Goal: Check status: Check status

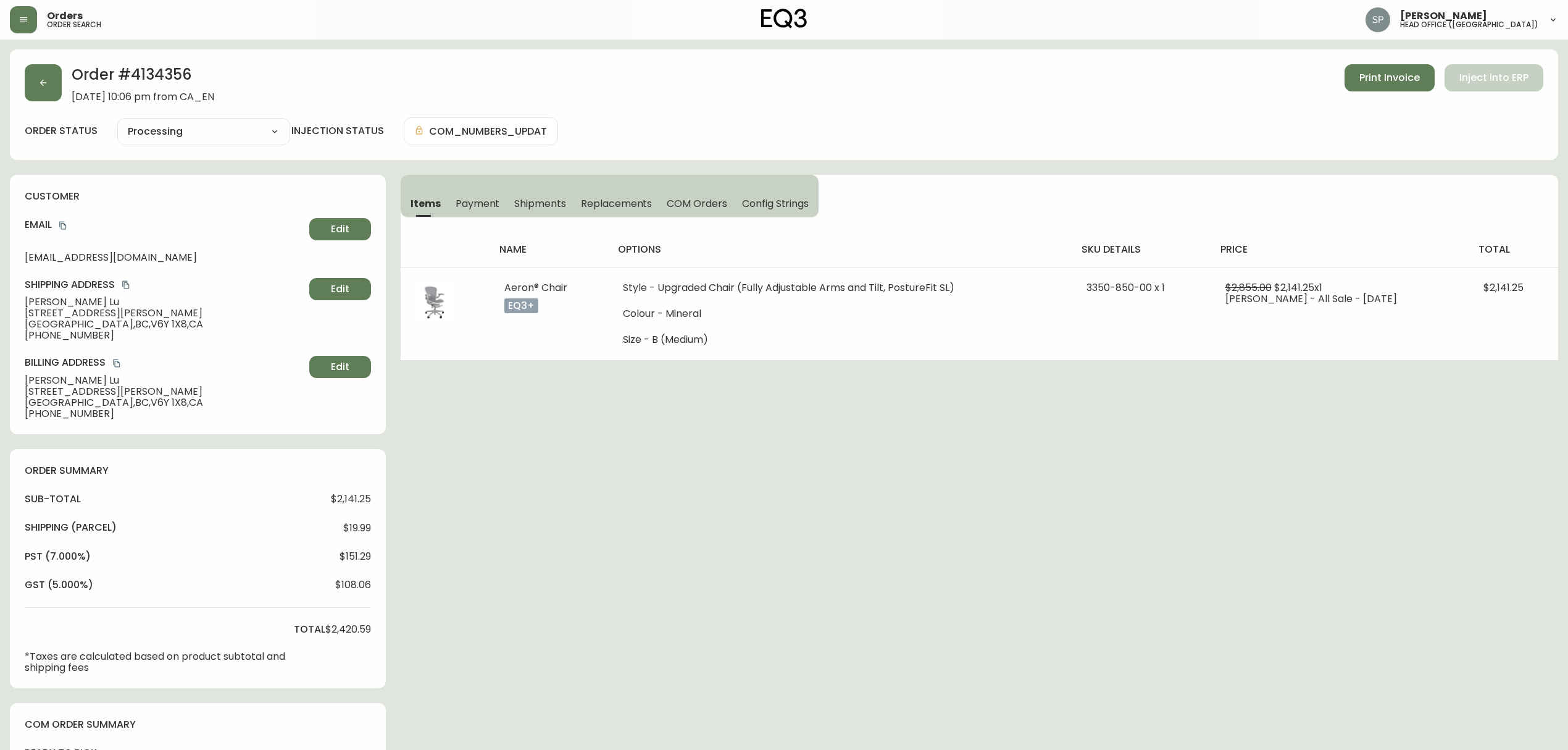
select select "PROCESSING"
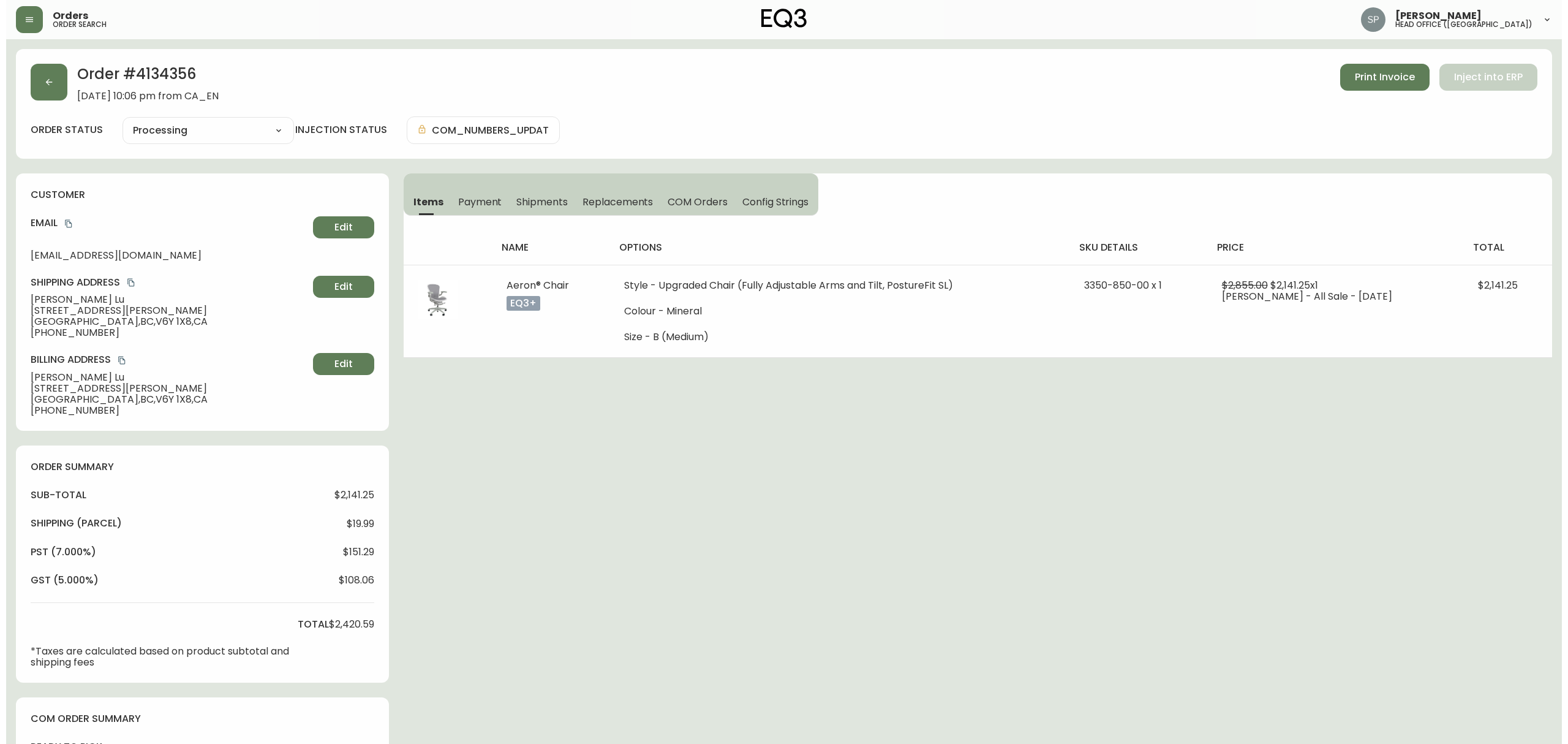
scroll to position [317, 0]
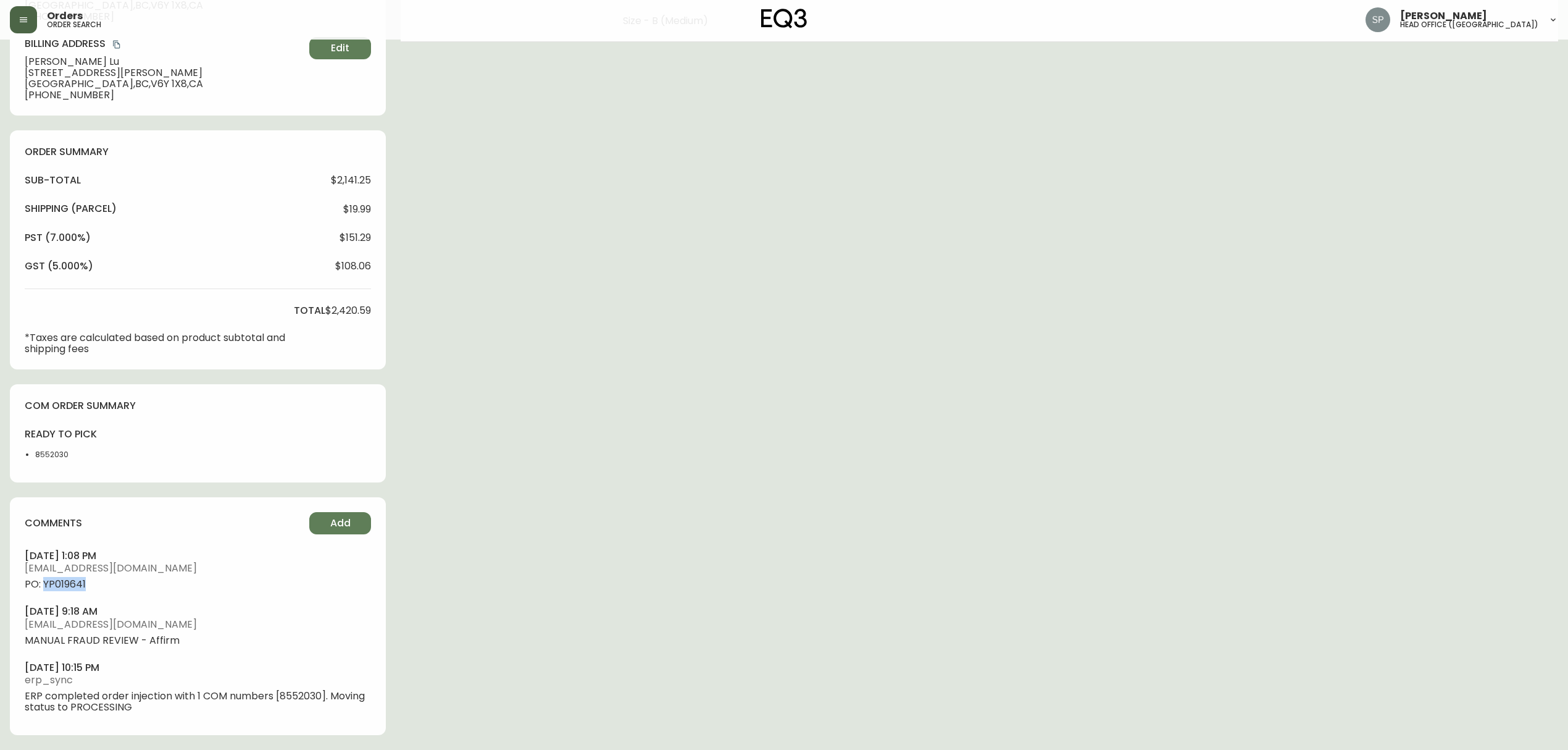
click at [13, 8] on button "button" at bounding box center [23, 19] width 27 height 27
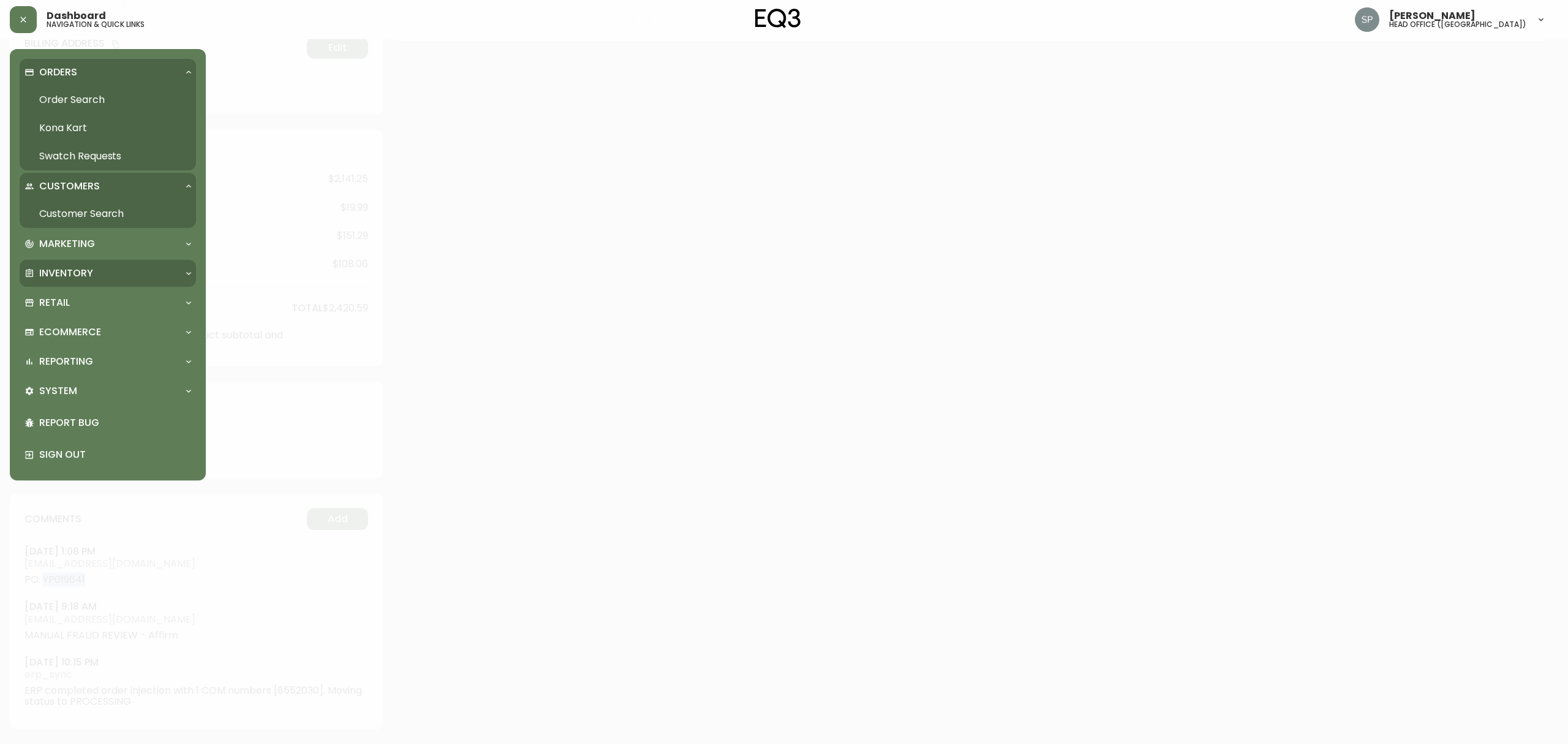
click at [73, 280] on p "Inventory" at bounding box center [66, 274] width 54 height 14
click at [99, 298] on link "Import Stock Status" at bounding box center [108, 300] width 176 height 28
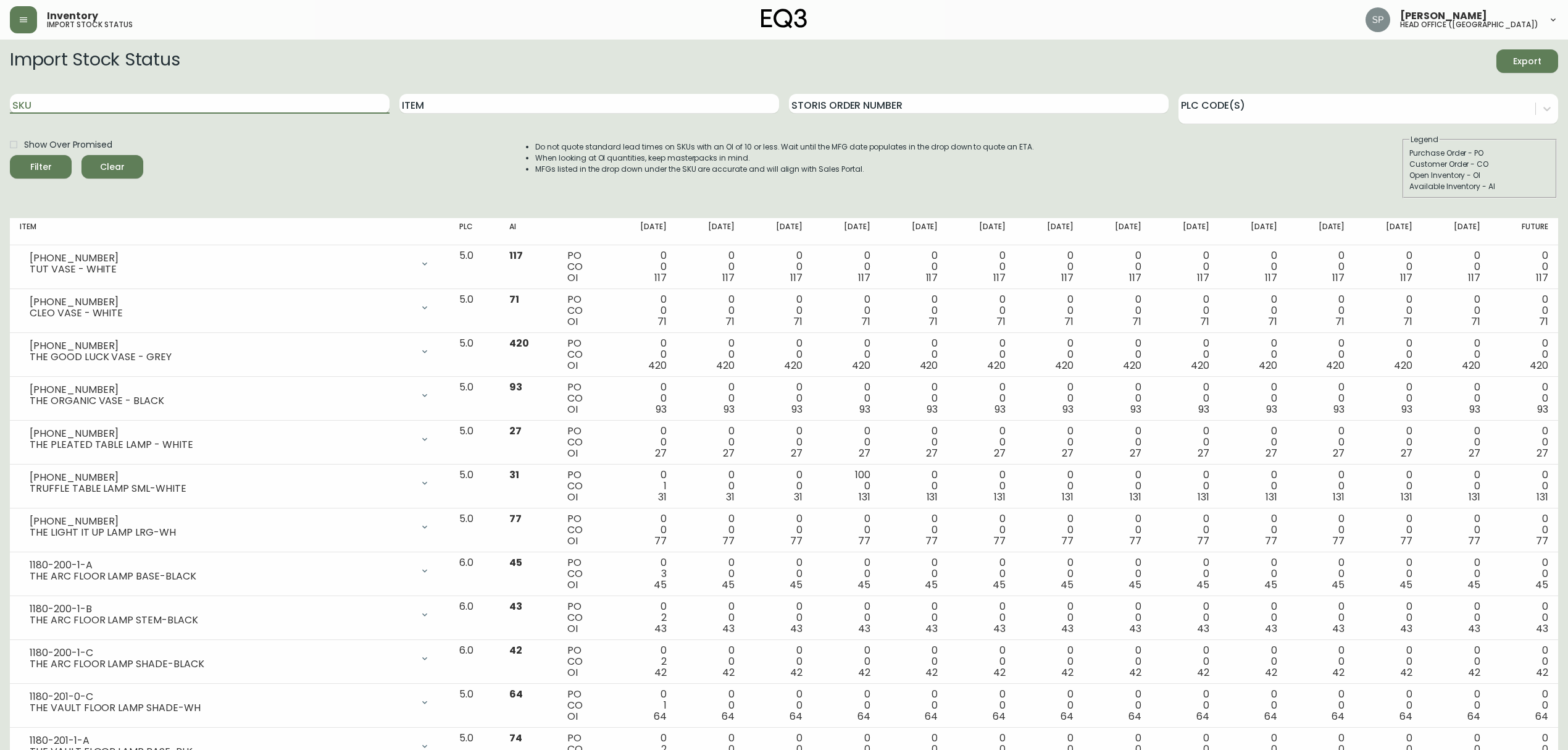
click at [204, 104] on input "SKU" at bounding box center [199, 103] width 380 height 20
paste input "[PHONE_NUMBER]"
type input "[PHONE_NUMBER]"
click at [10, 155] on button "Filter" at bounding box center [40, 166] width 62 height 23
